Goal: Information Seeking & Learning: Learn about a topic

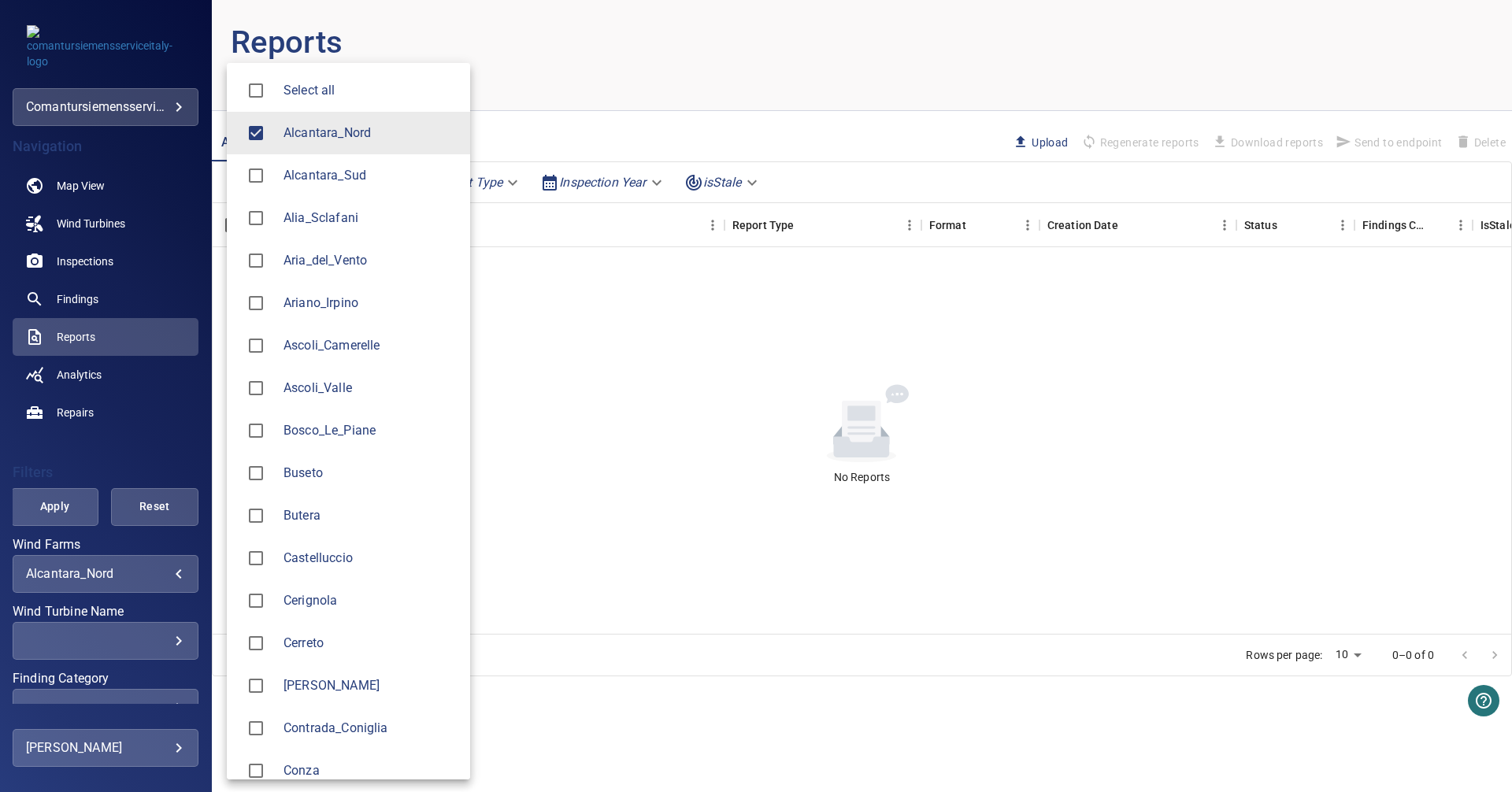
click at [159, 566] on body "**********" at bounding box center [756, 396] width 1512 height 792
click at [307, 131] on span "Alcantara_Nord" at bounding box center [371, 133] width 174 height 19
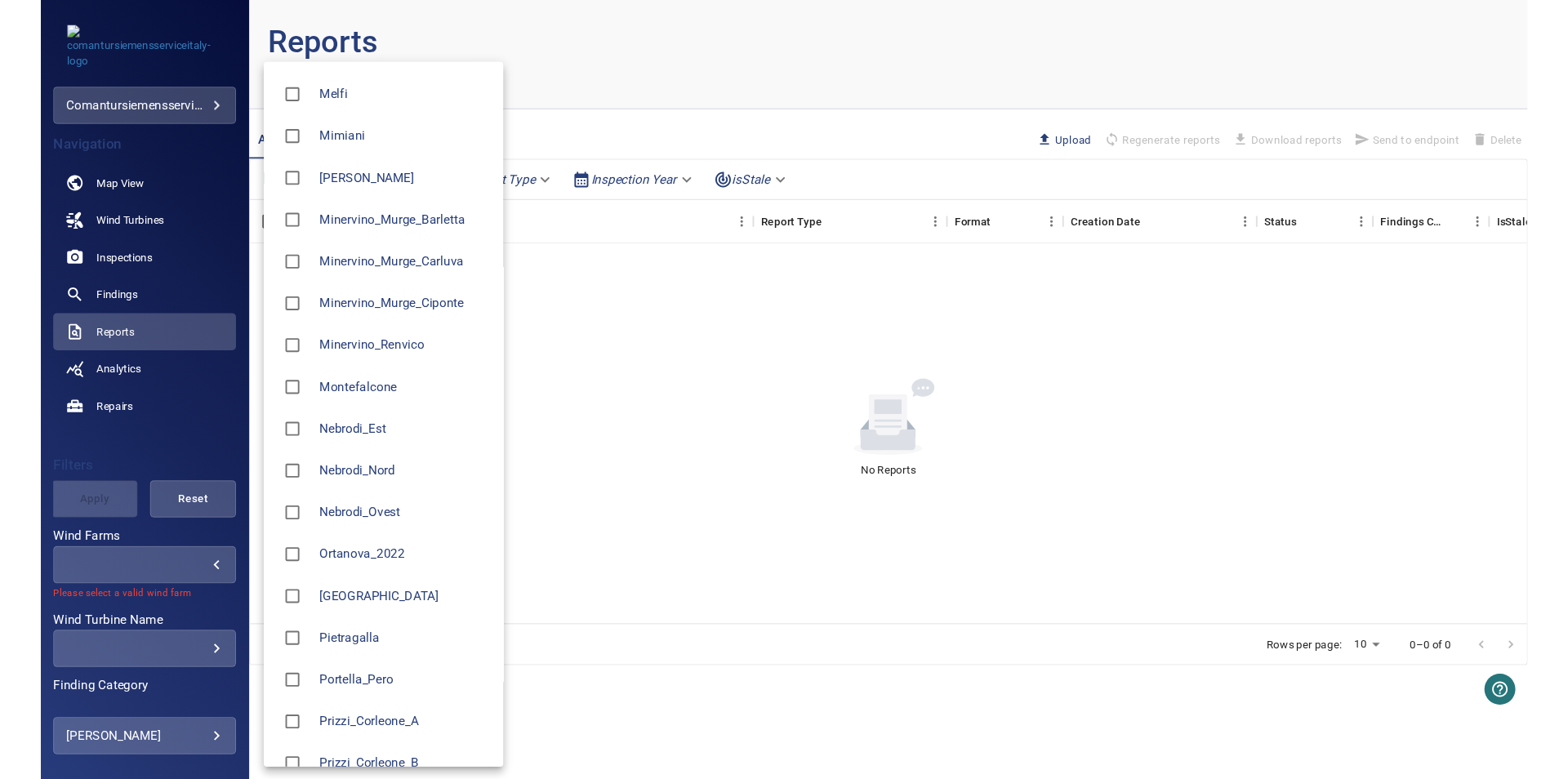
scroll to position [1097, 0]
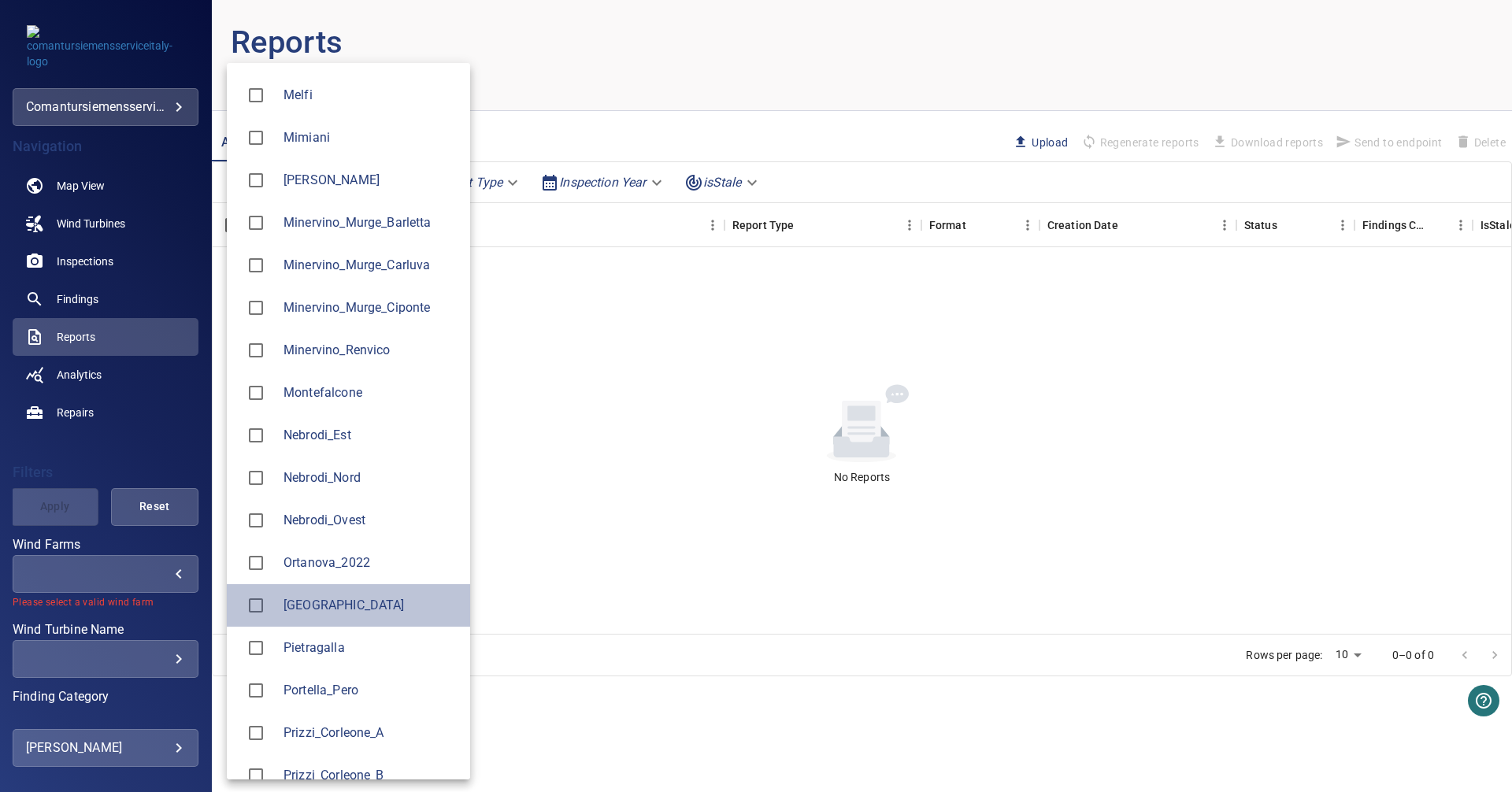
click at [318, 597] on span "[GEOGRAPHIC_DATA]" at bounding box center [371, 606] width 174 height 19
type input "*******"
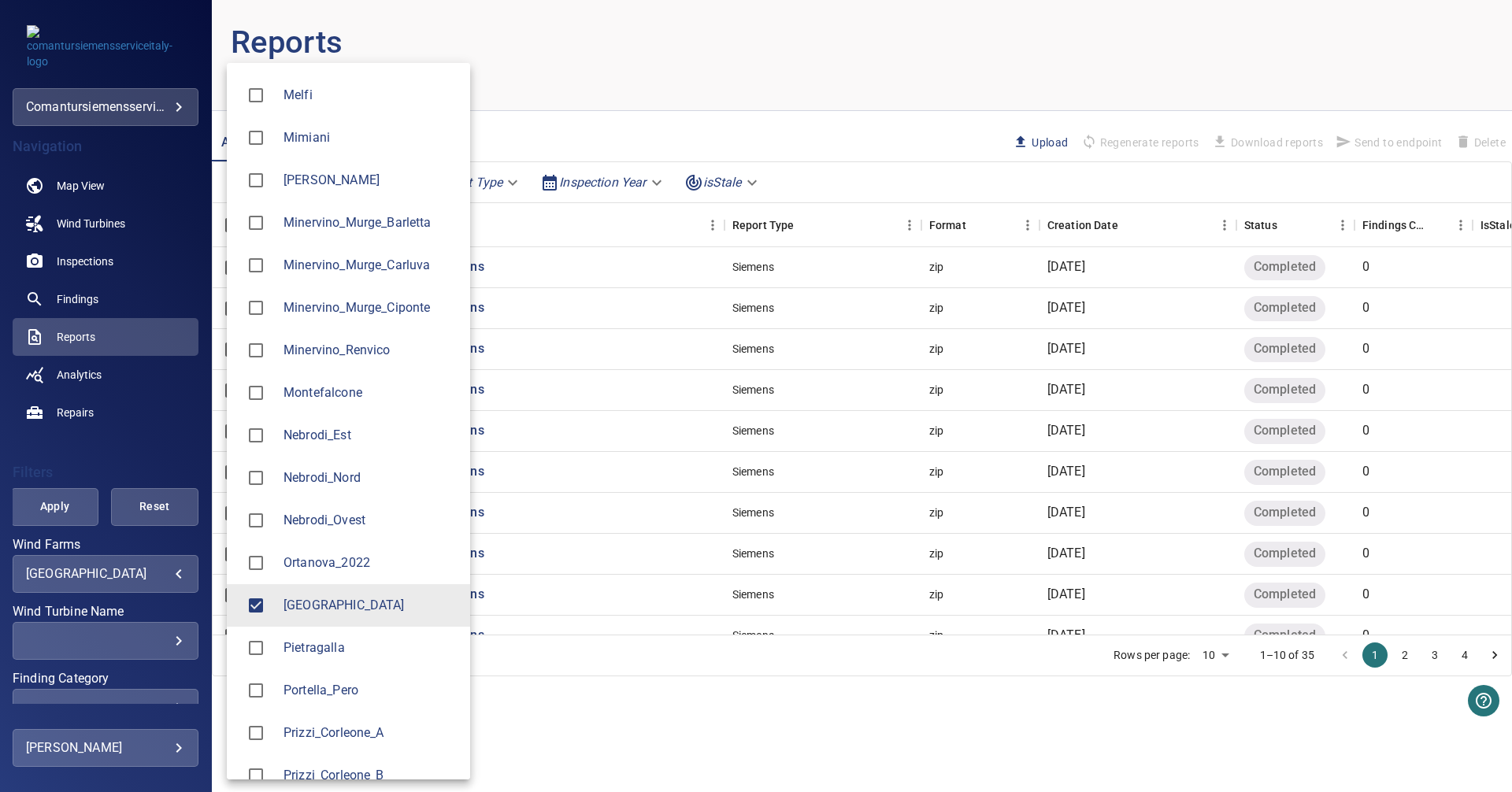
click at [91, 443] on div at bounding box center [756, 396] width 1512 height 792
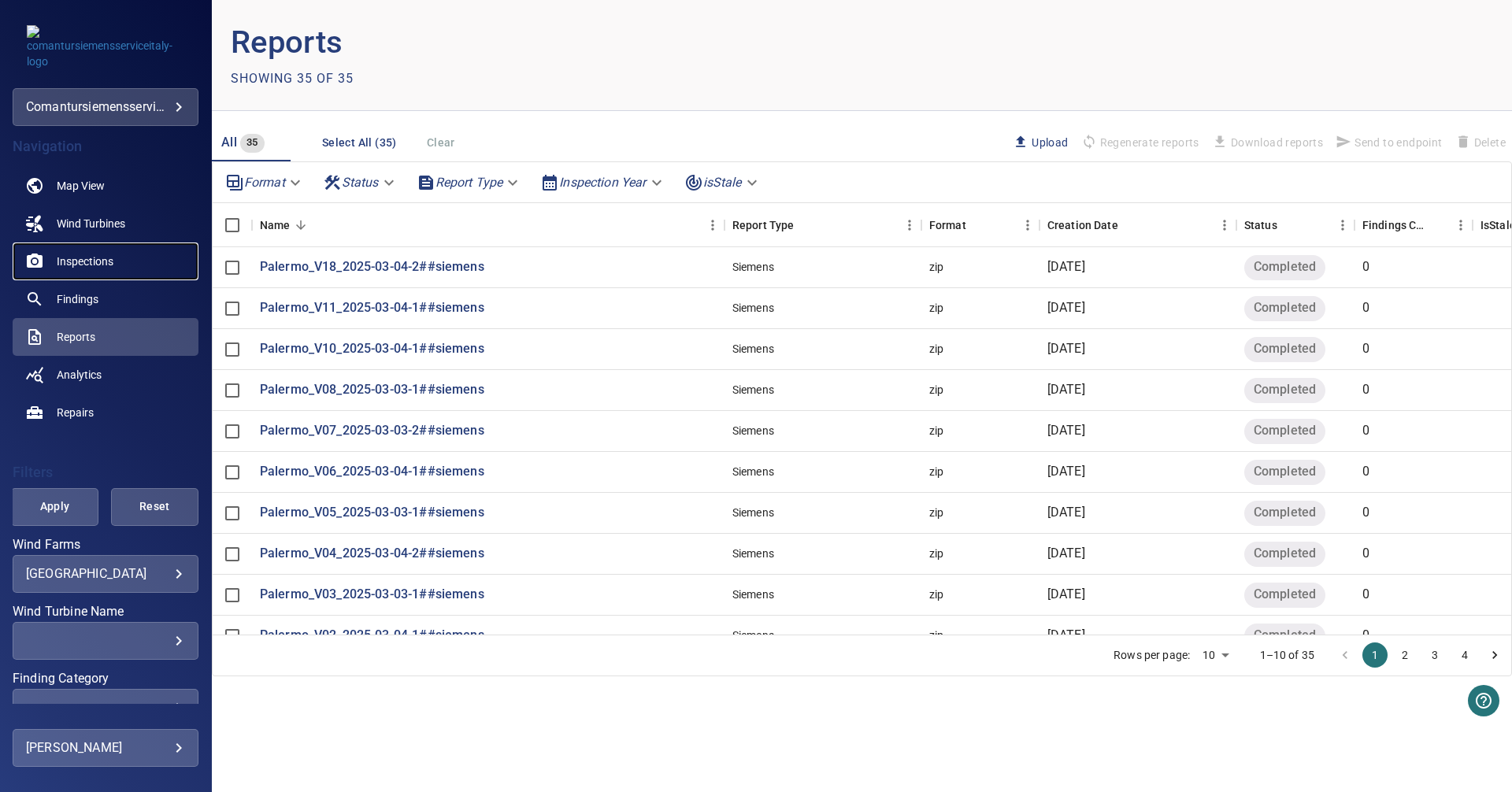
click at [77, 255] on span "Inspections" at bounding box center [85, 261] width 56 height 15
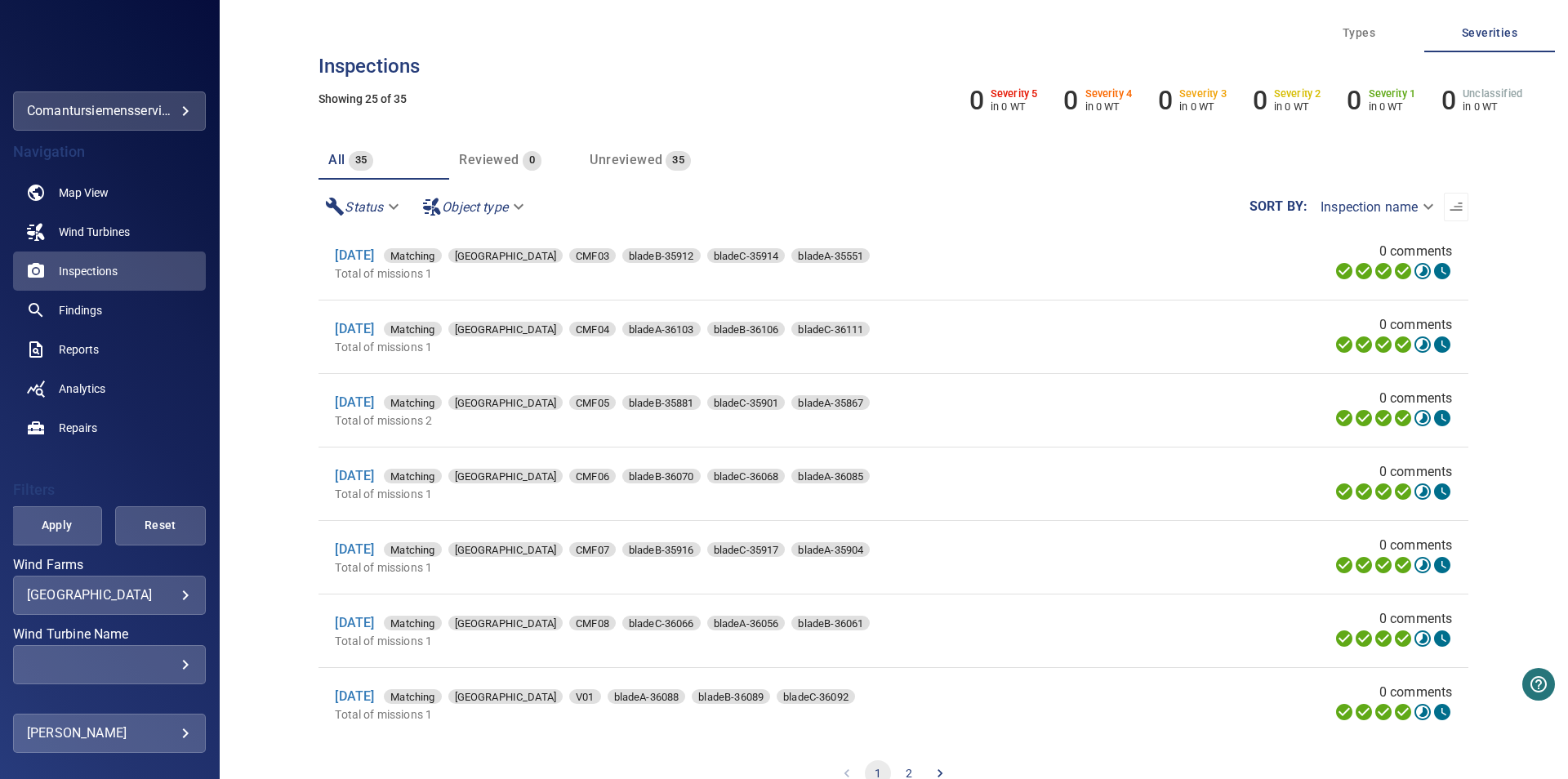
scroll to position [1351, 0]
click at [902, 767] on button "2" at bounding box center [909, 773] width 26 height 26
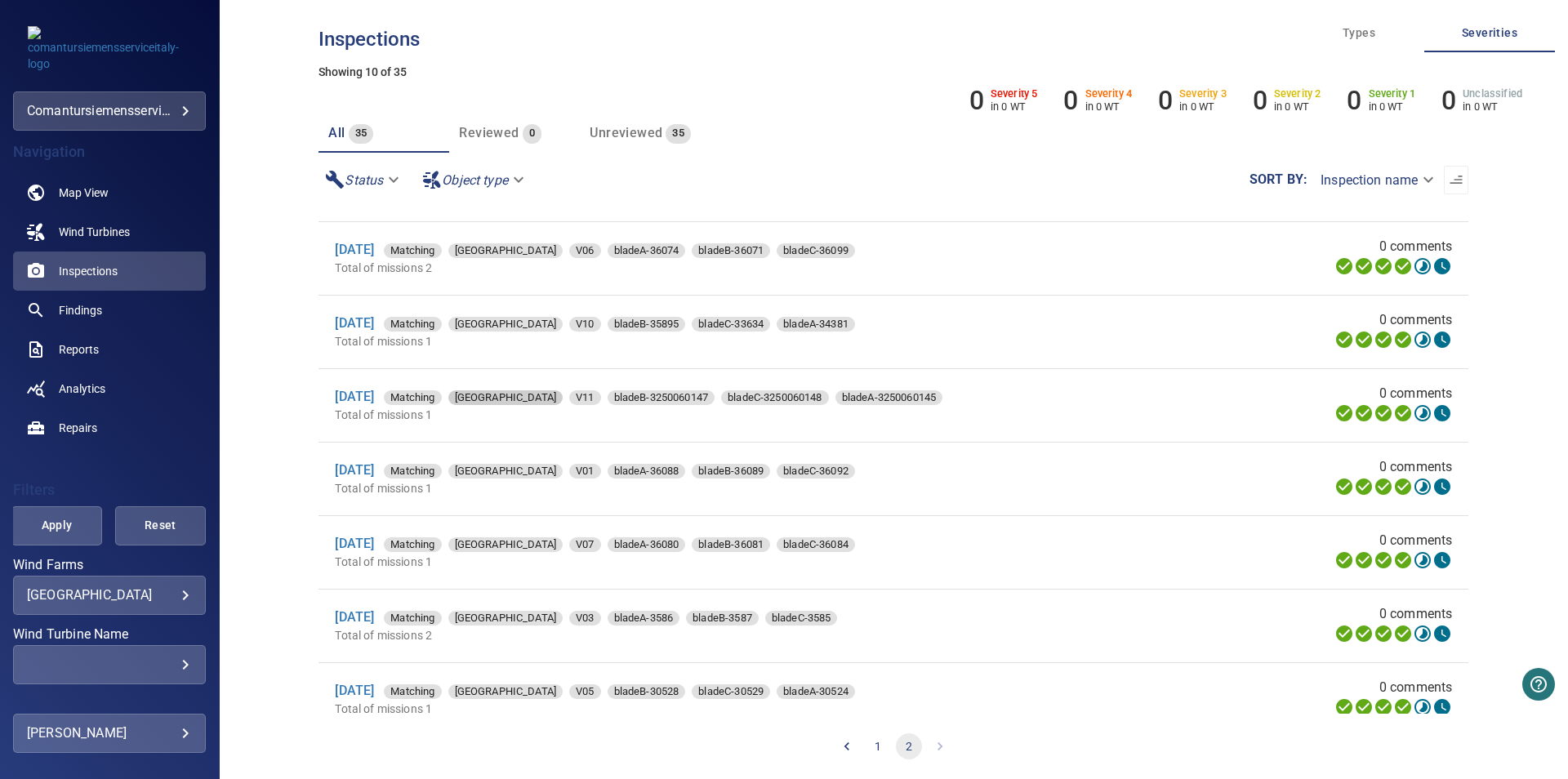
scroll to position [236, 0]
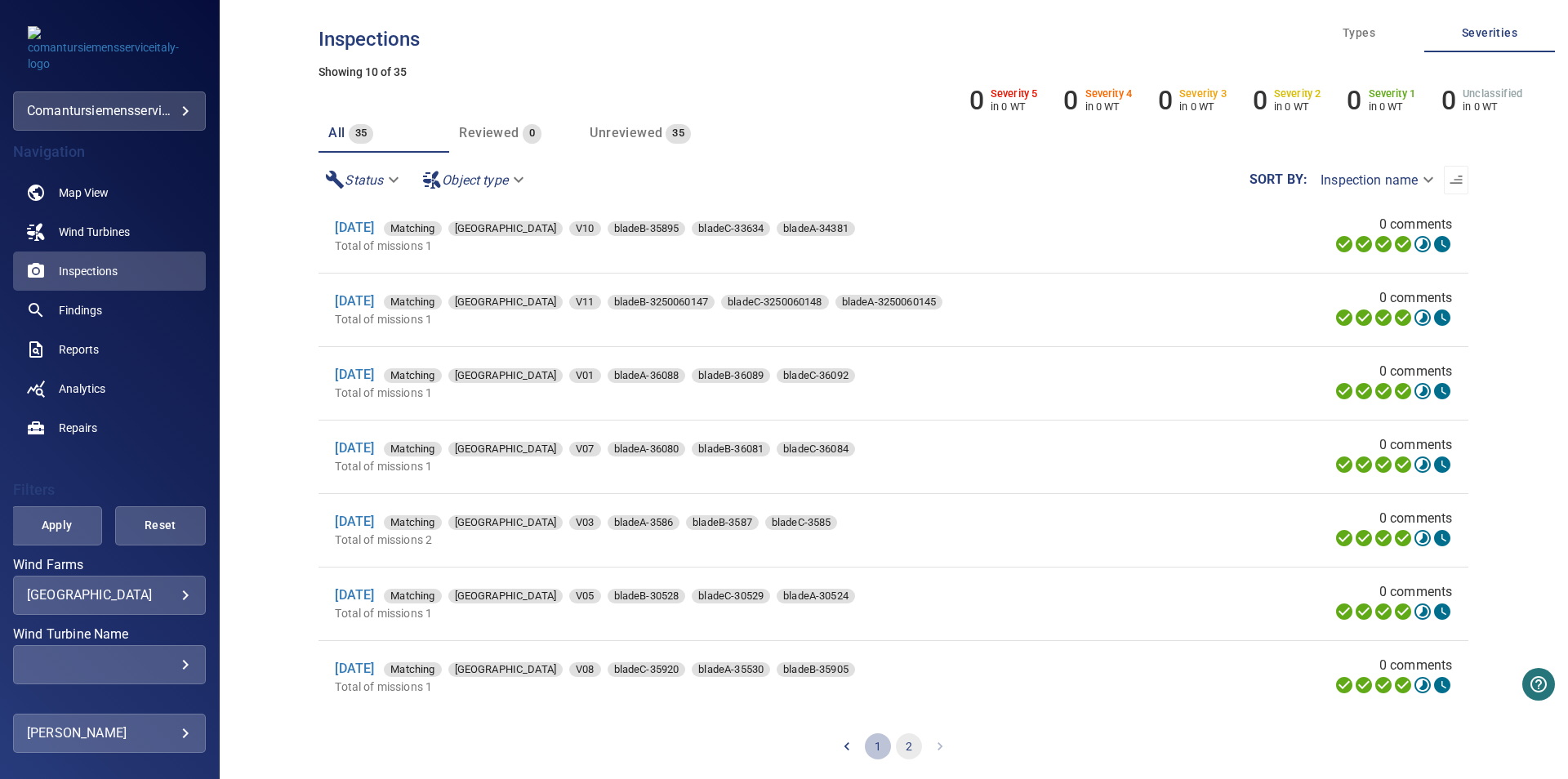
click at [876, 740] on button "1" at bounding box center [878, 745] width 26 height 26
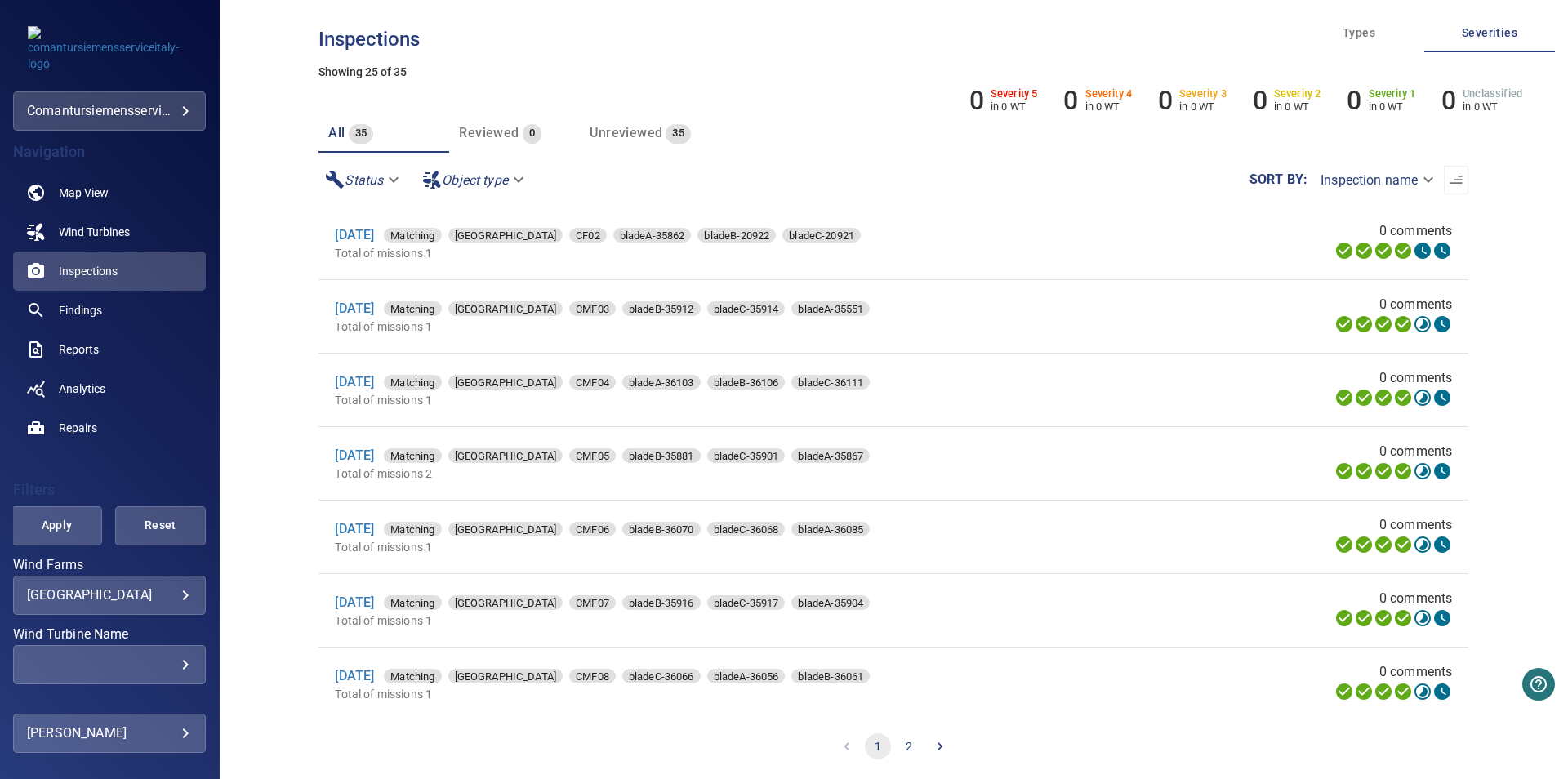
scroll to position [1351, 0]
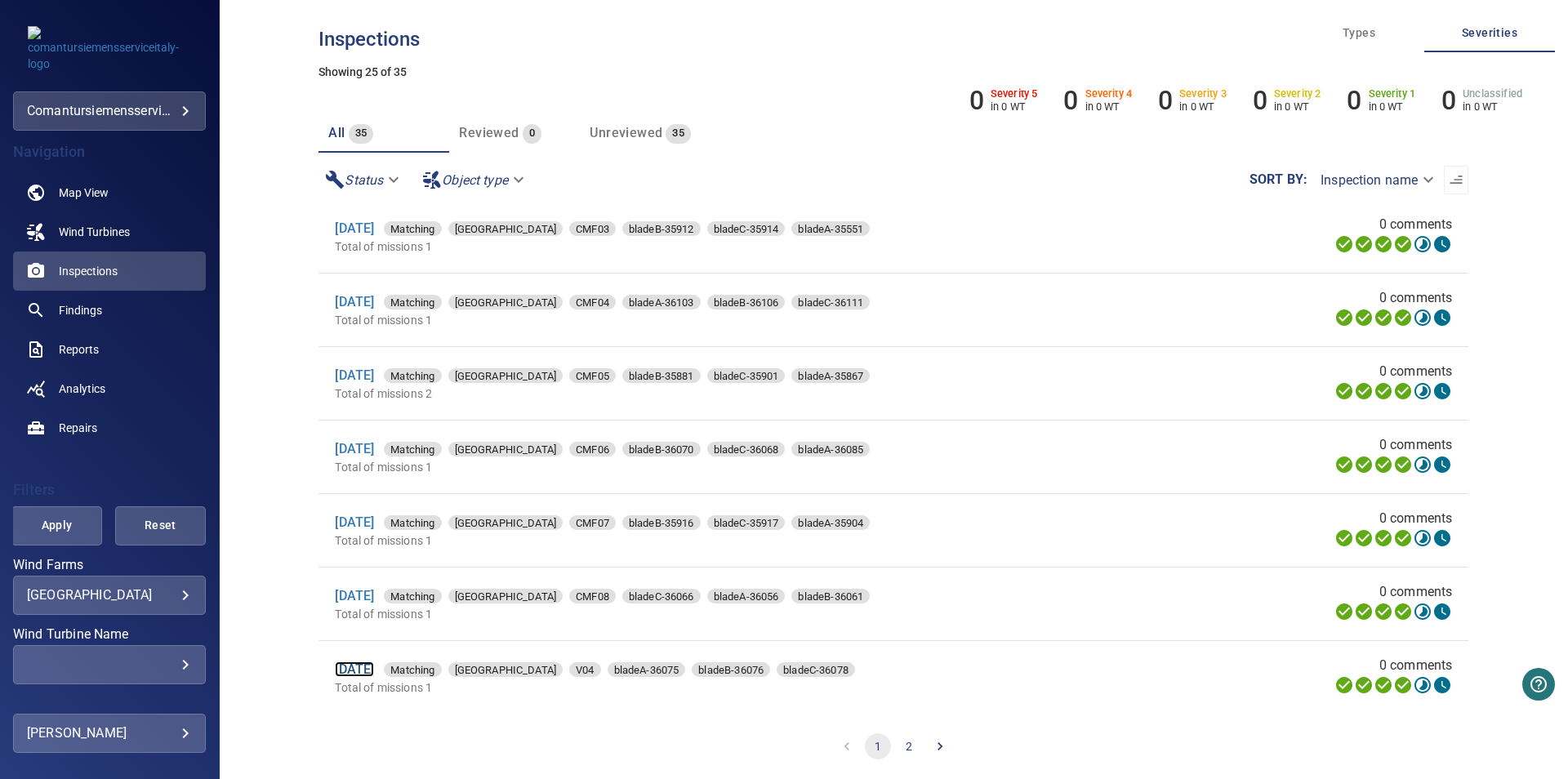
click at [374, 662] on link "[DATE]" at bounding box center [355, 669] width 39 height 16
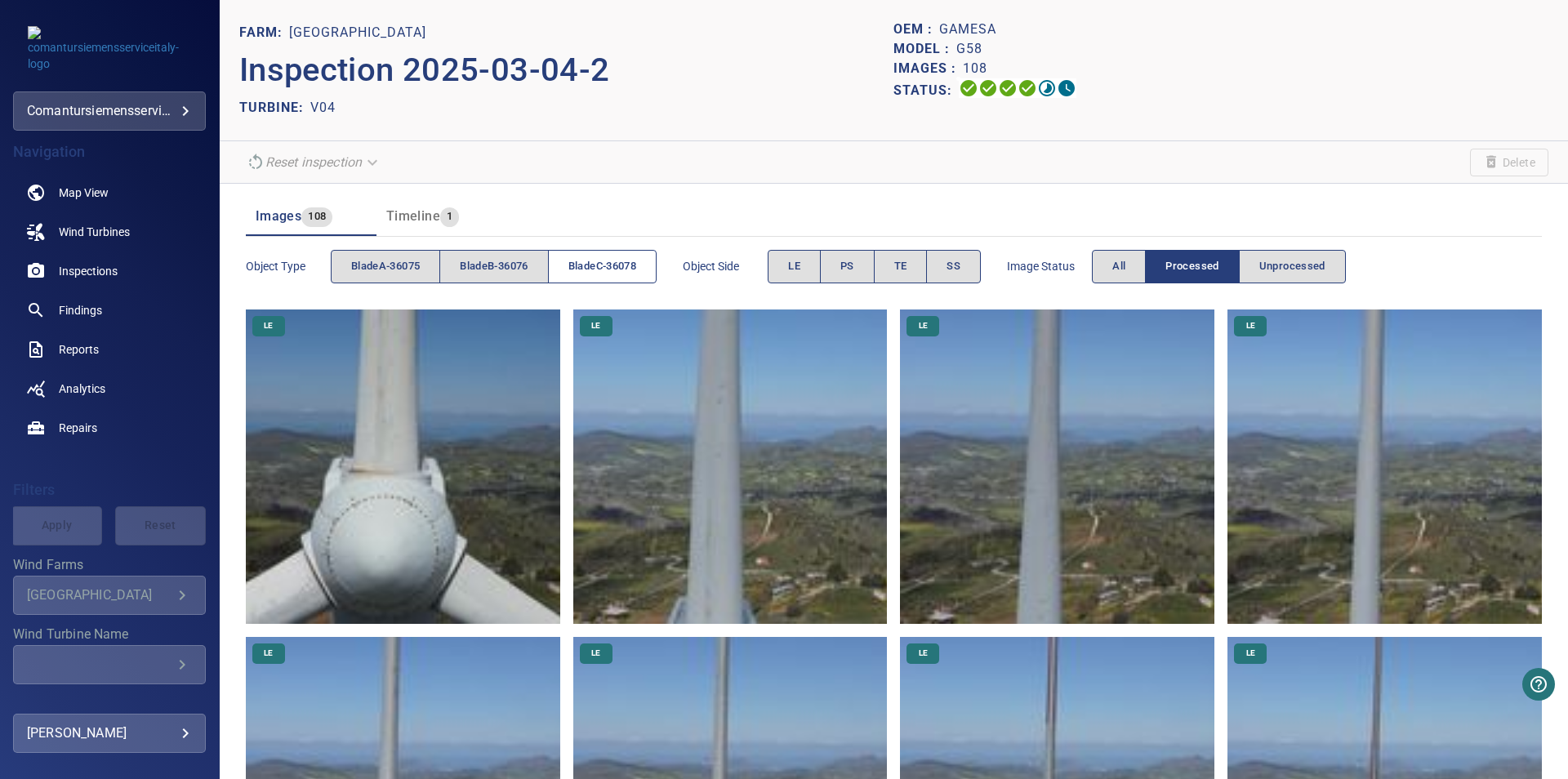
click at [644, 256] on button "bladeC-36078" at bounding box center [602, 267] width 109 height 34
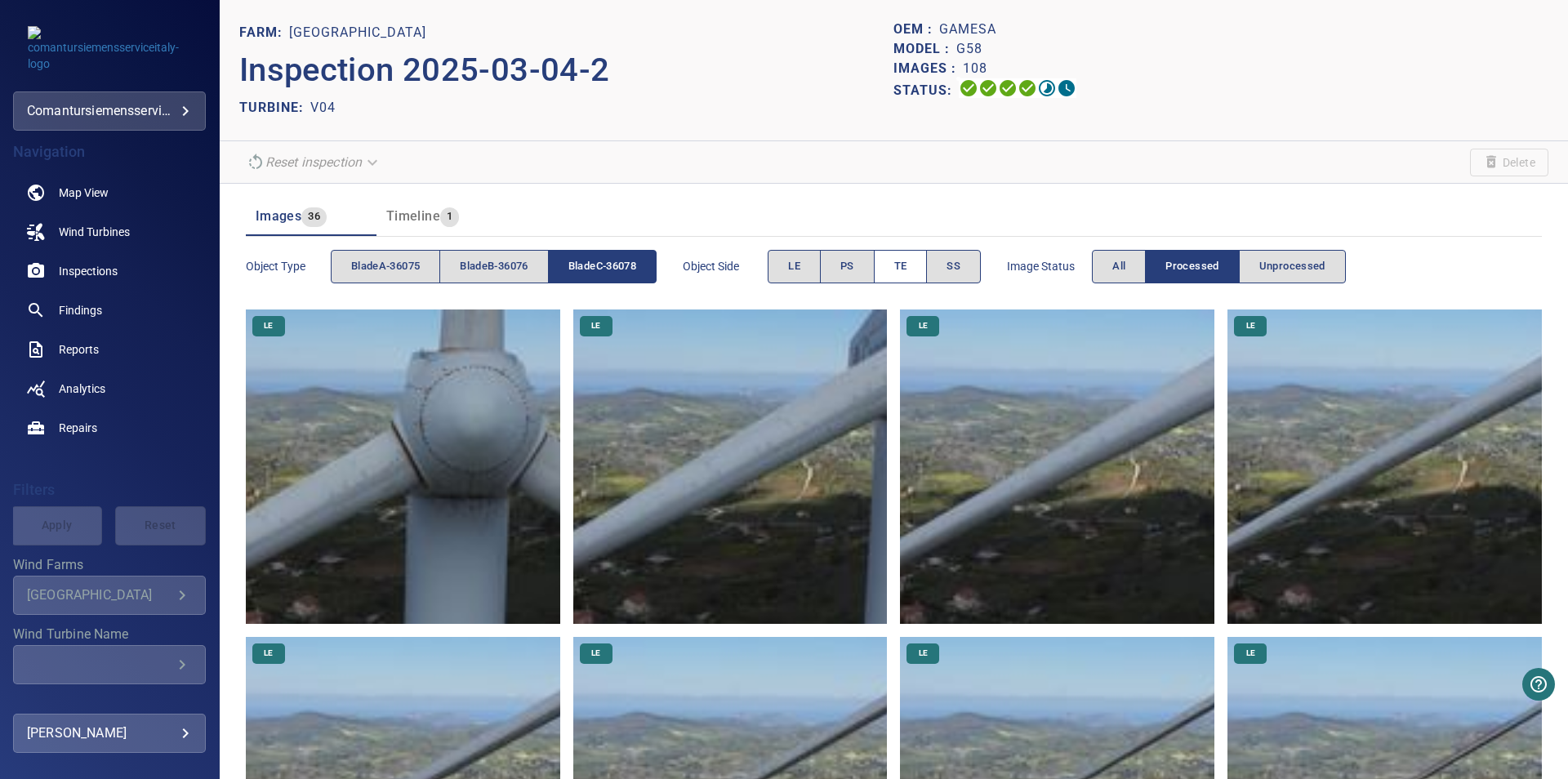
click at [901, 273] on button "TE" at bounding box center [901, 267] width 54 height 34
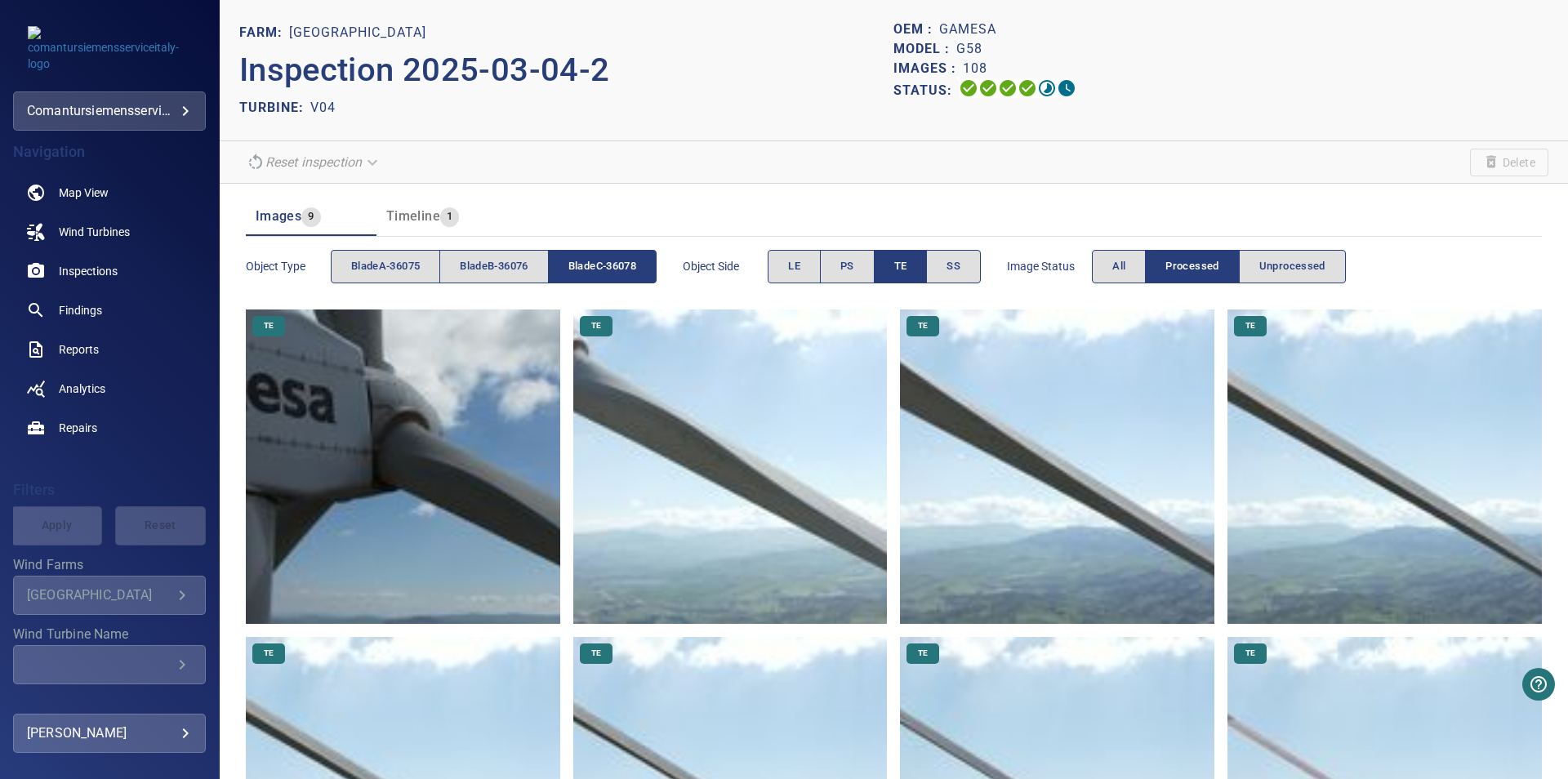
click at [468, 472] on img at bounding box center [402, 466] width 315 height 315
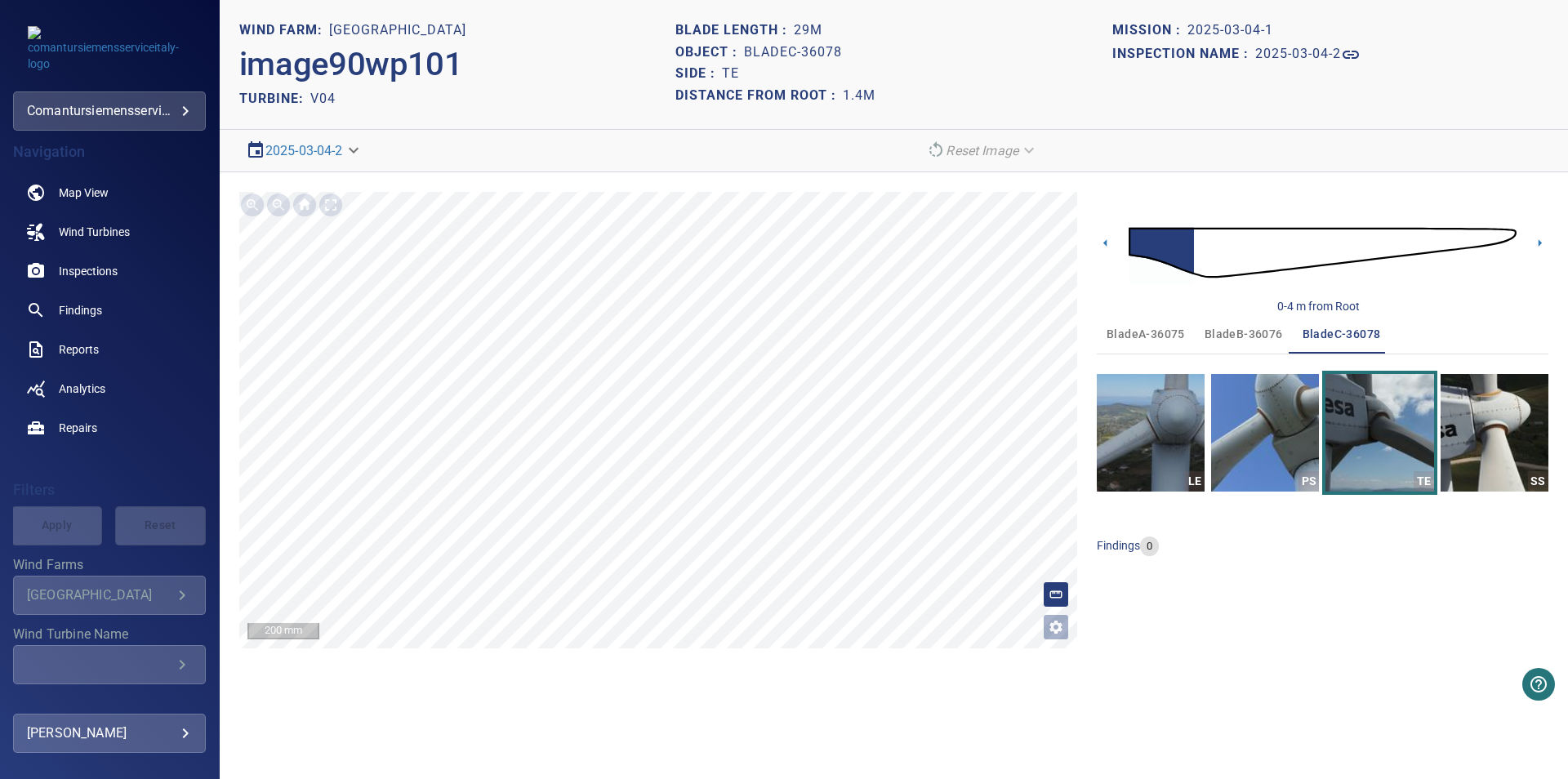
click at [1511, 235] on img at bounding box center [1322, 253] width 388 height 94
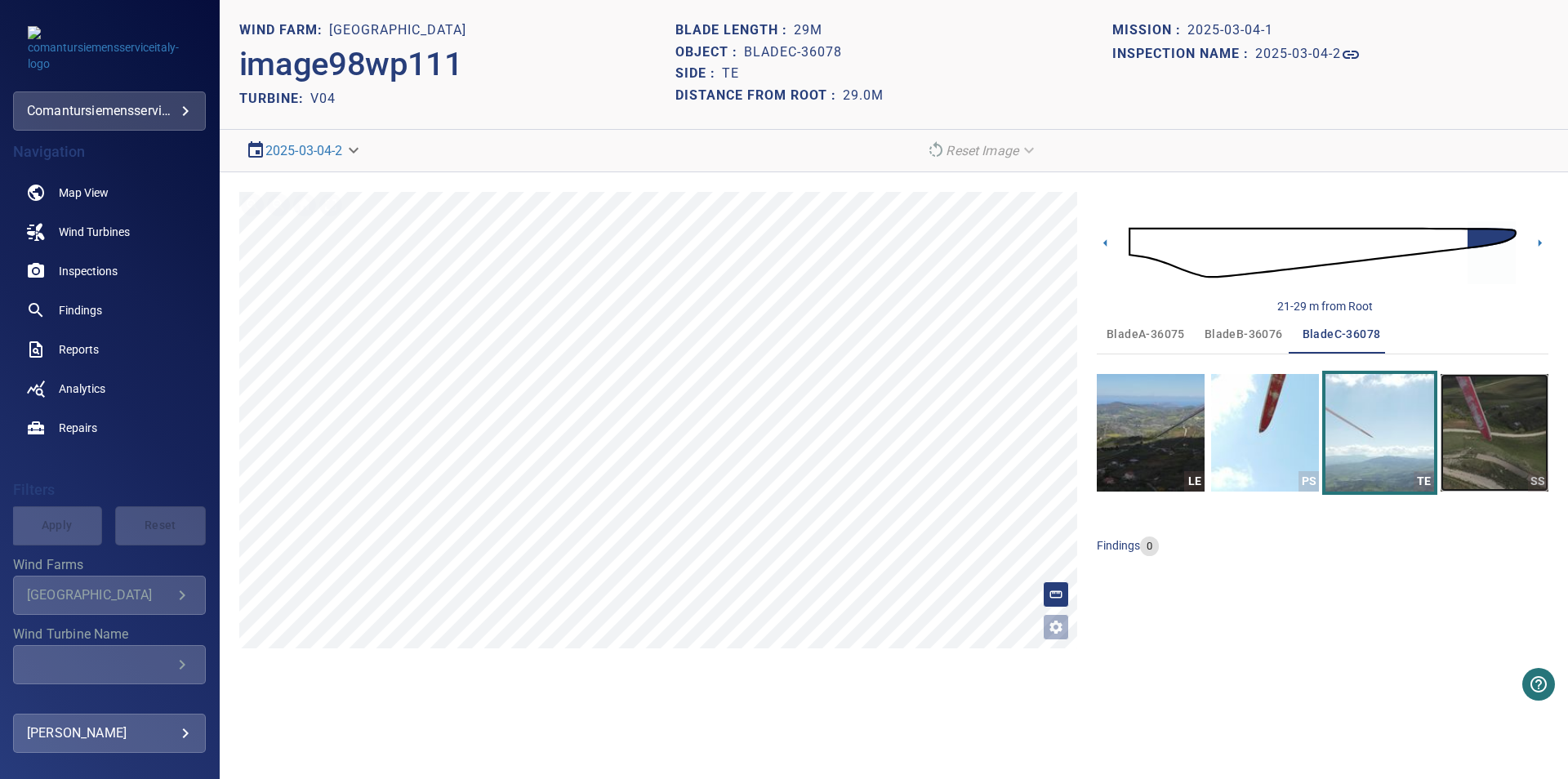
click at [1534, 446] on img "button" at bounding box center [1494, 432] width 108 height 118
